Goal: Book appointment/travel/reservation

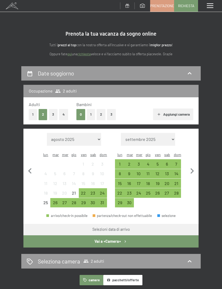
click at [56, 201] on div "26" at bounding box center [55, 205] width 8 height 8
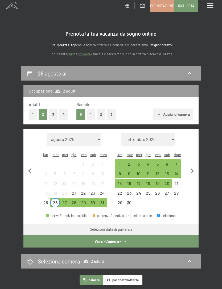
click at [93, 201] on div "30" at bounding box center [93, 205] width 8 height 8
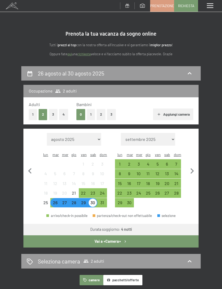
click at [62, 119] on button "4" at bounding box center [63, 114] width 9 height 11
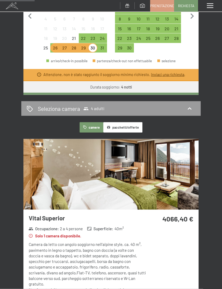
scroll to position [158, 0]
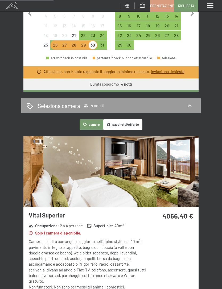
click at [168, 162] on img at bounding box center [110, 171] width 175 height 71
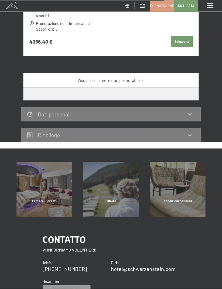
scroll to position [485, 0]
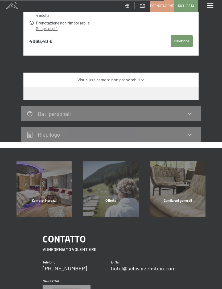
click at [156, 78] on link "Visualizza camere non prenotabili" at bounding box center [111, 80] width 165 height 6
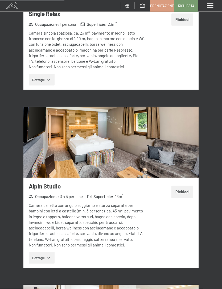
scroll to position [821, 0]
